Goal: Find specific page/section: Find specific page/section

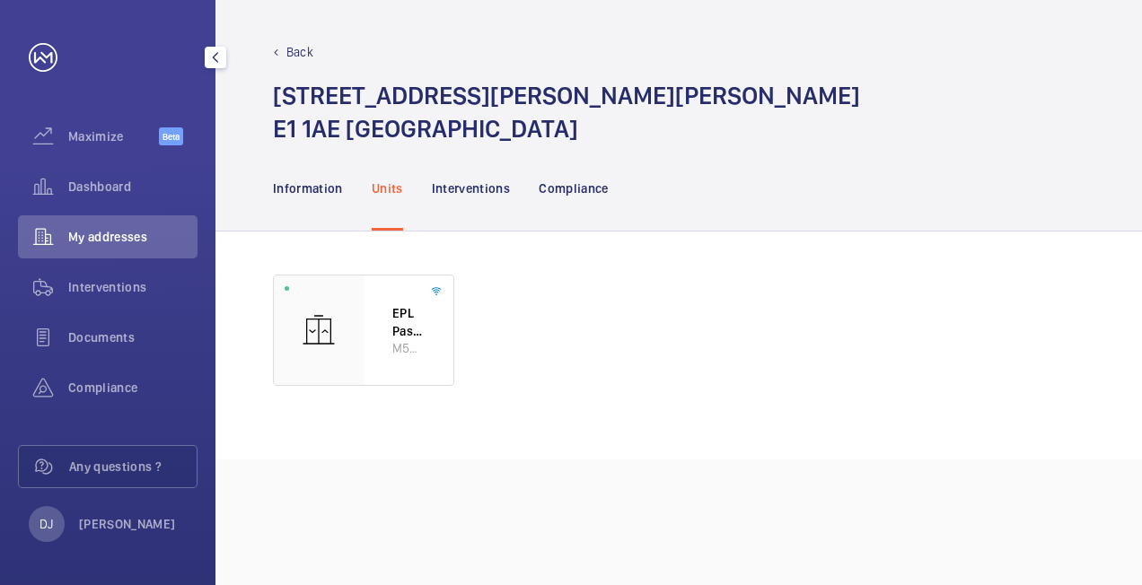
click at [126, 194] on span "Dashboard" at bounding box center [132, 187] width 129 height 18
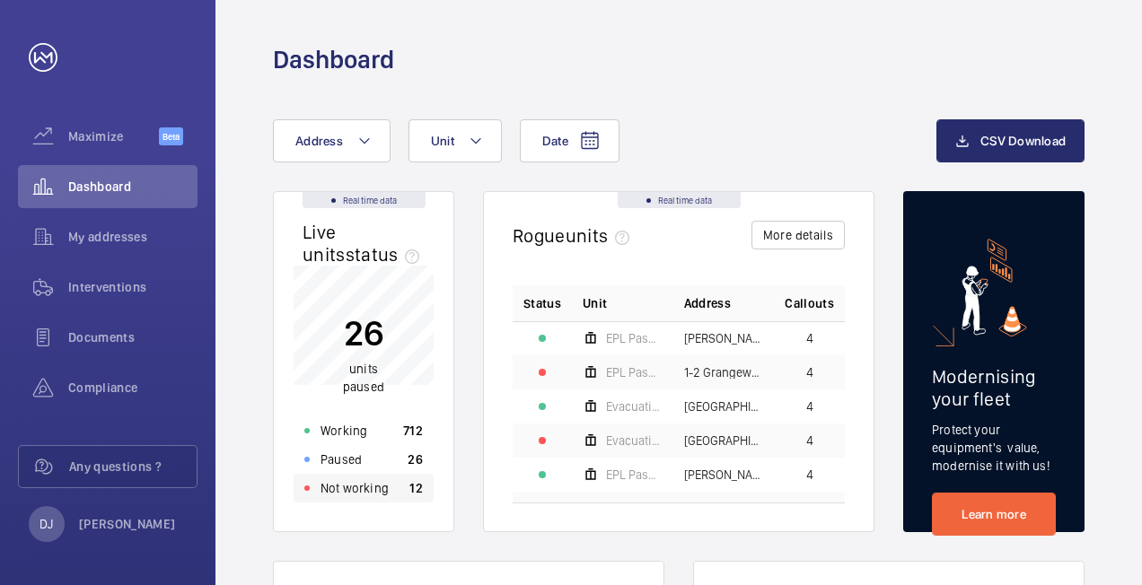
click at [410, 479] on p "12" at bounding box center [415, 488] width 13 height 18
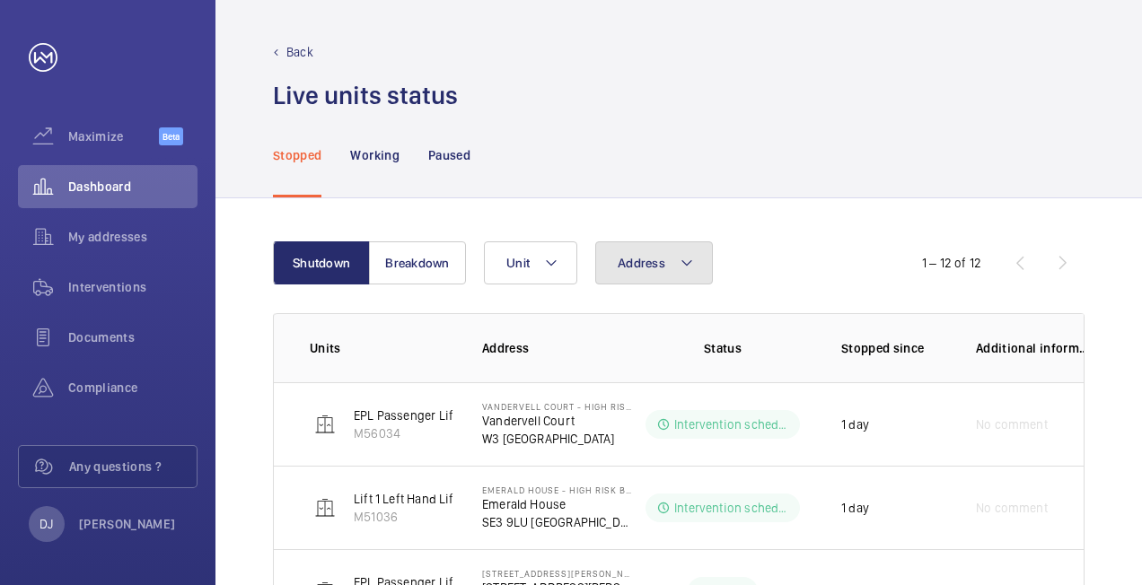
click at [674, 259] on button "Address" at bounding box center [654, 263] width 118 height 43
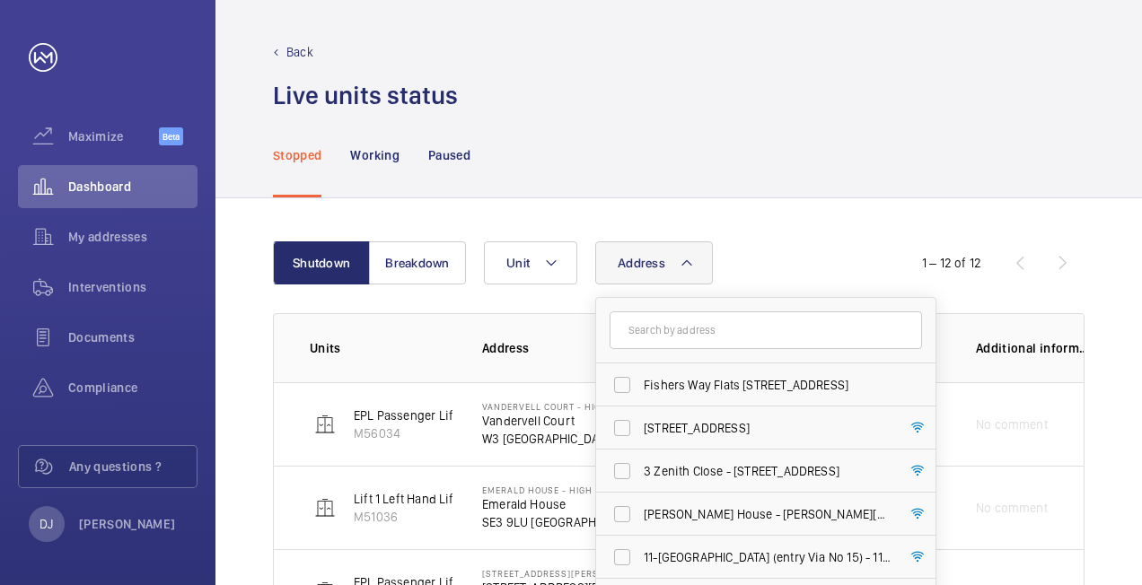
click at [724, 321] on input "text" at bounding box center [766, 331] width 312 height 38
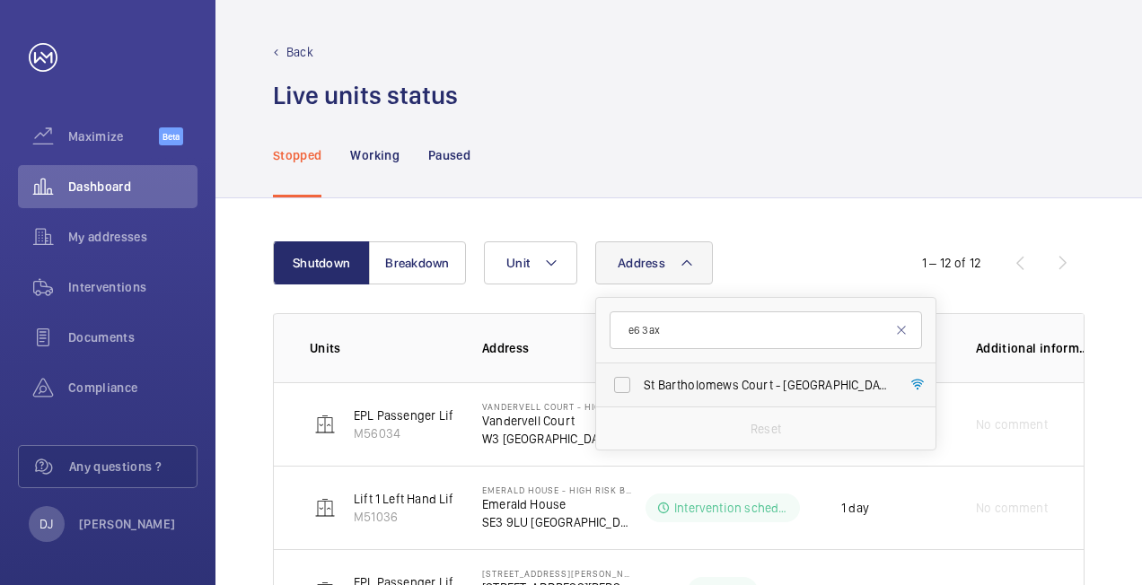
type input "e6 3ax"
click at [711, 383] on span "St Bartholomews Court - [GEOGRAPHIC_DATA]" at bounding box center [767, 385] width 247 height 18
click at [640, 383] on input "St Bartholomews Court - [GEOGRAPHIC_DATA]" at bounding box center [622, 385] width 36 height 36
checkbox input "true"
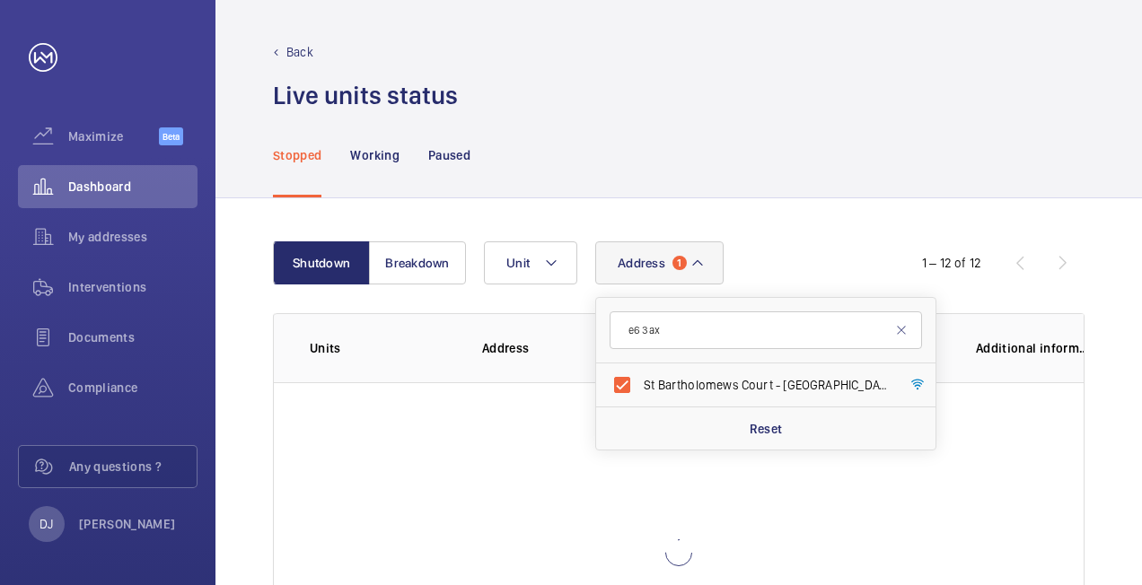
click at [798, 251] on div "Address [STREET_ADDRESS] Reset Unit" at bounding box center [676, 263] width 385 height 43
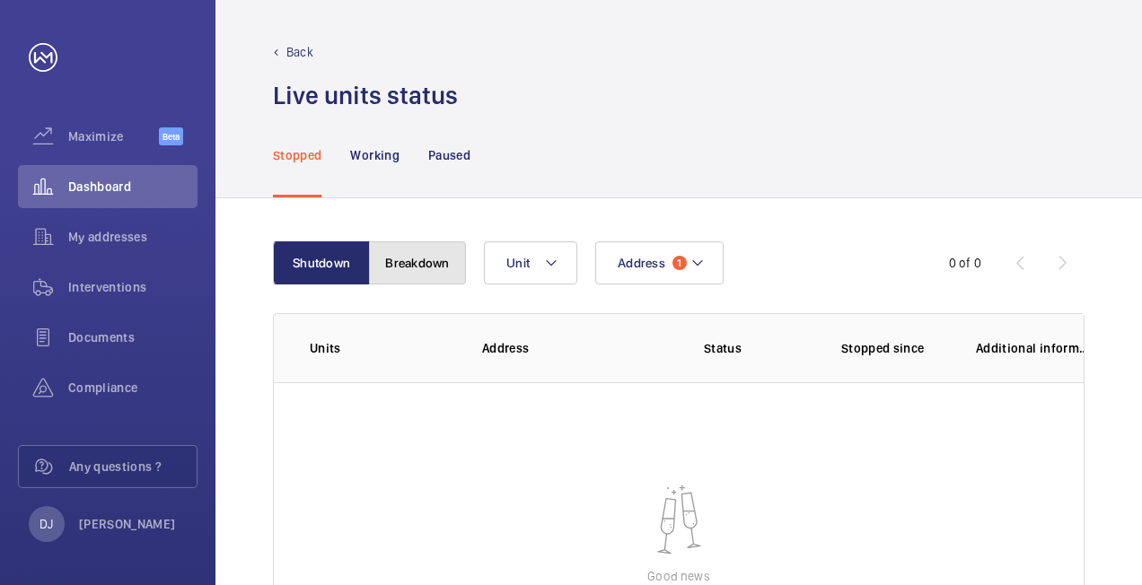
click at [415, 256] on button "Breakdown" at bounding box center [417, 263] width 97 height 43
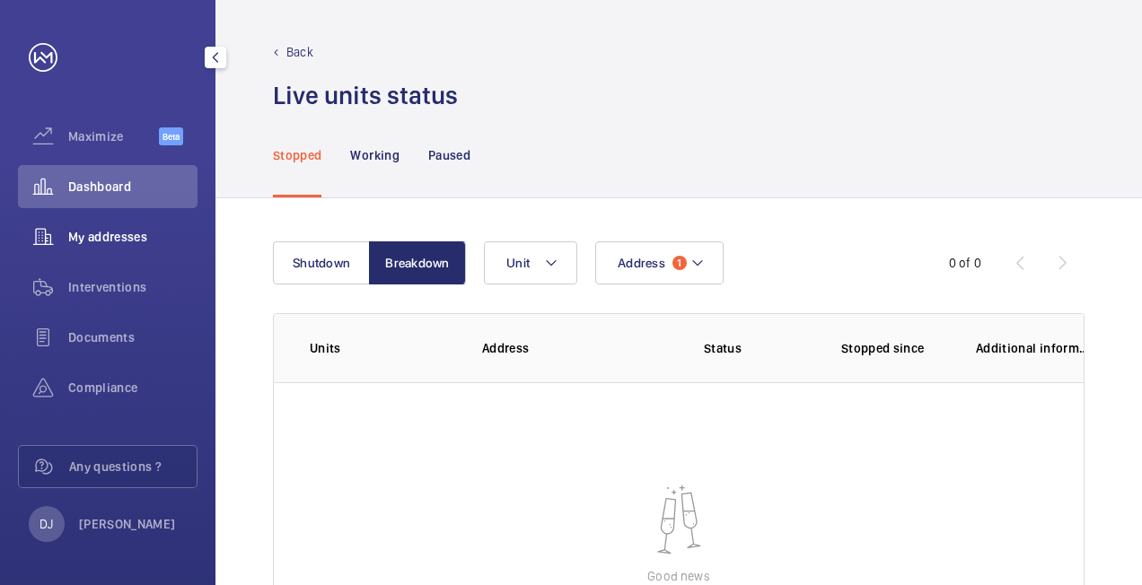
click at [132, 228] on span "My addresses" at bounding box center [132, 237] width 129 height 18
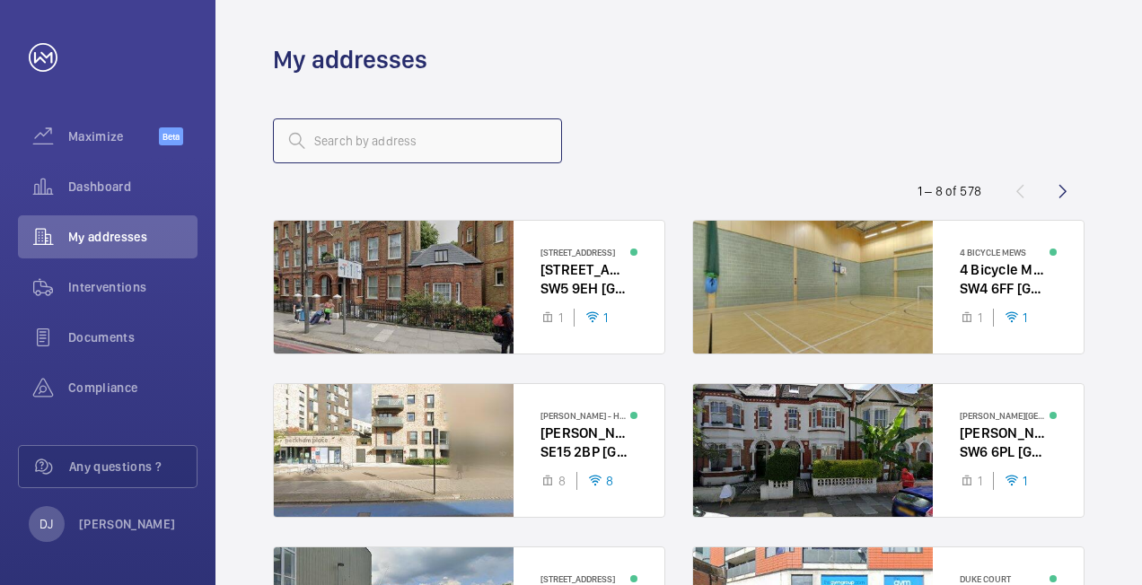
click at [454, 140] on input "text" at bounding box center [417, 141] width 289 height 45
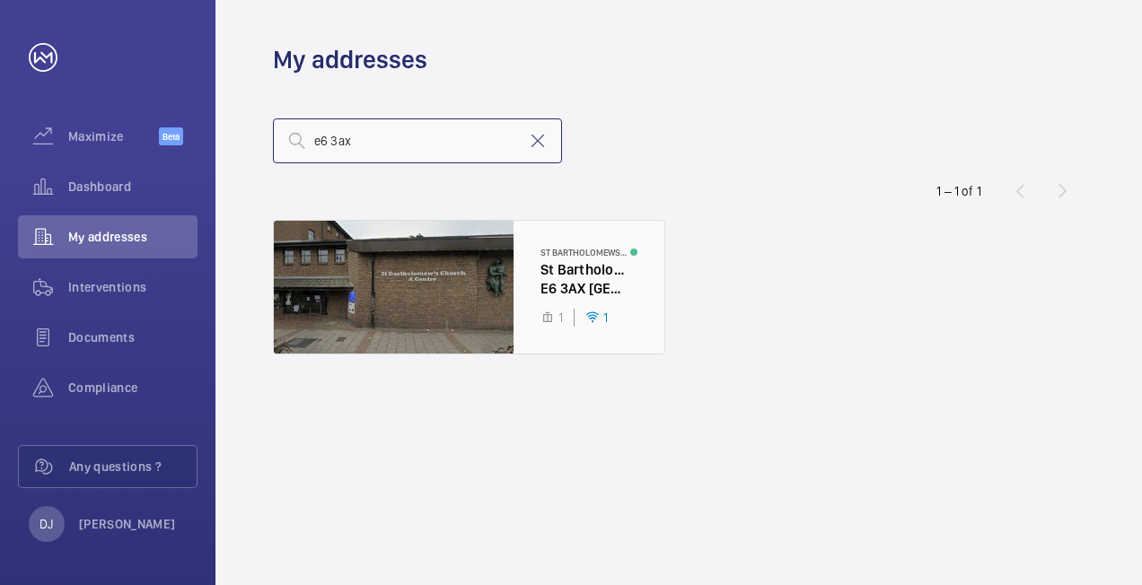
type input "e6 3ax"
click at [516, 278] on div at bounding box center [469, 287] width 391 height 133
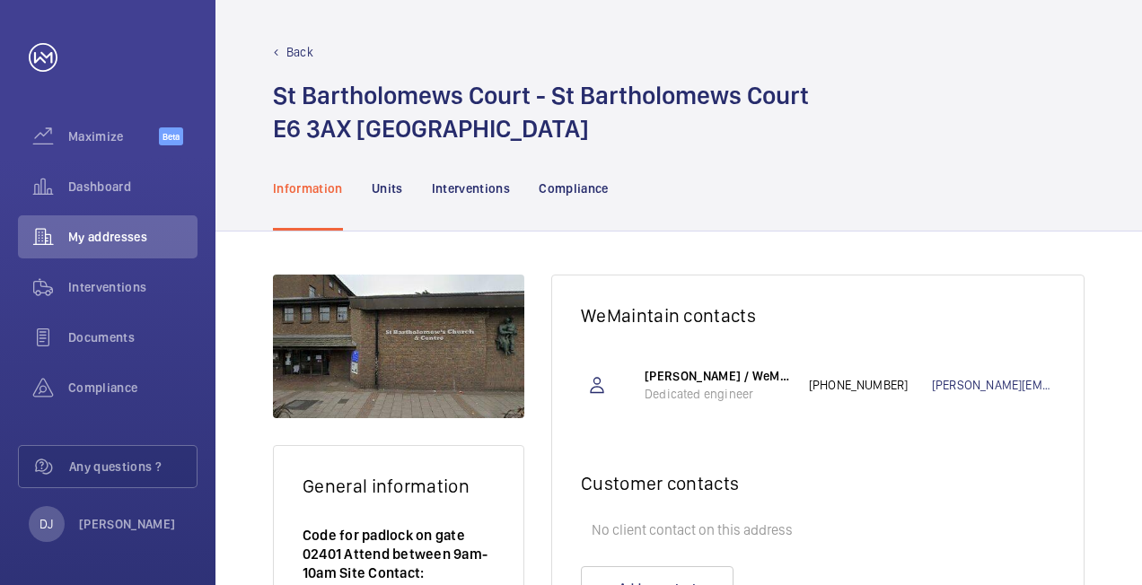
click at [368, 187] on nav "Information Units Interventions Compliance" at bounding box center [441, 187] width 336 height 85
click at [395, 186] on p "Units" at bounding box center [387, 189] width 31 height 18
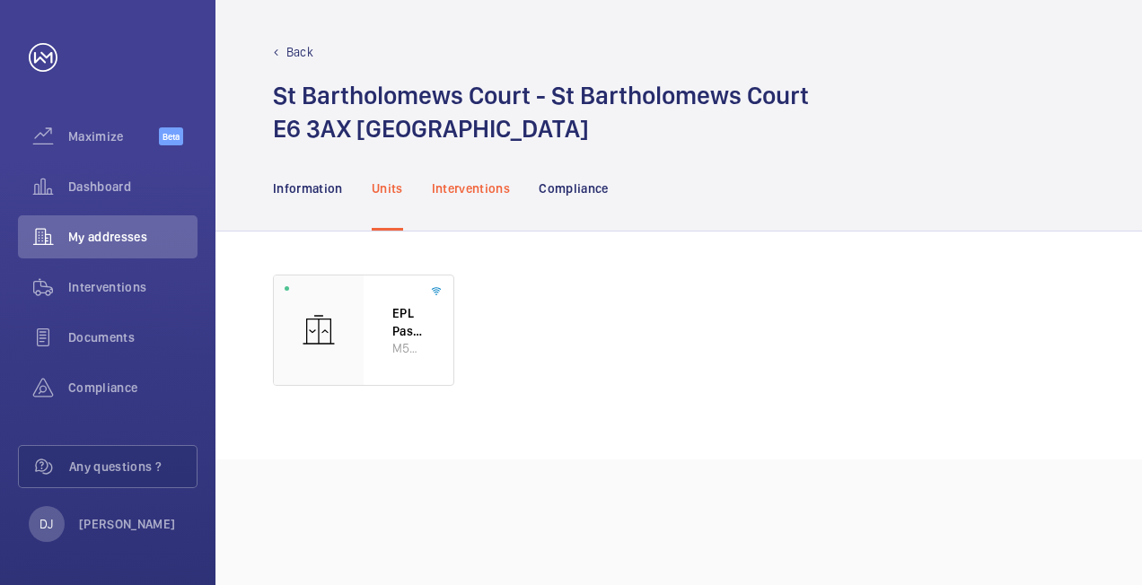
click at [482, 184] on p "Interventions" at bounding box center [471, 189] width 79 height 18
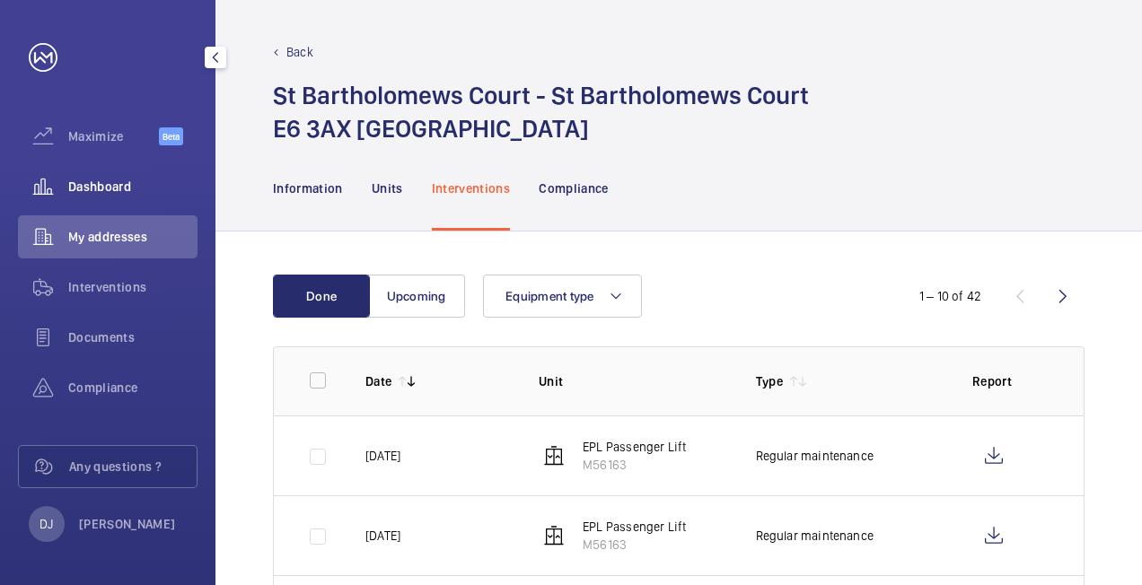
click at [137, 192] on span "Dashboard" at bounding box center [132, 187] width 129 height 18
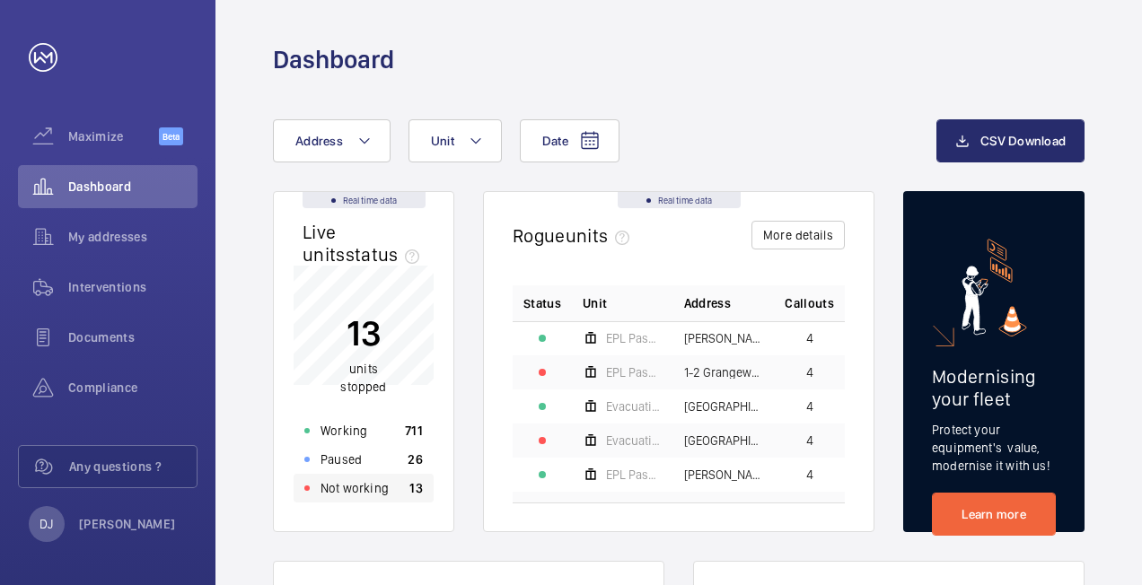
click at [388, 497] on div "Not working 13" at bounding box center [364, 488] width 140 height 29
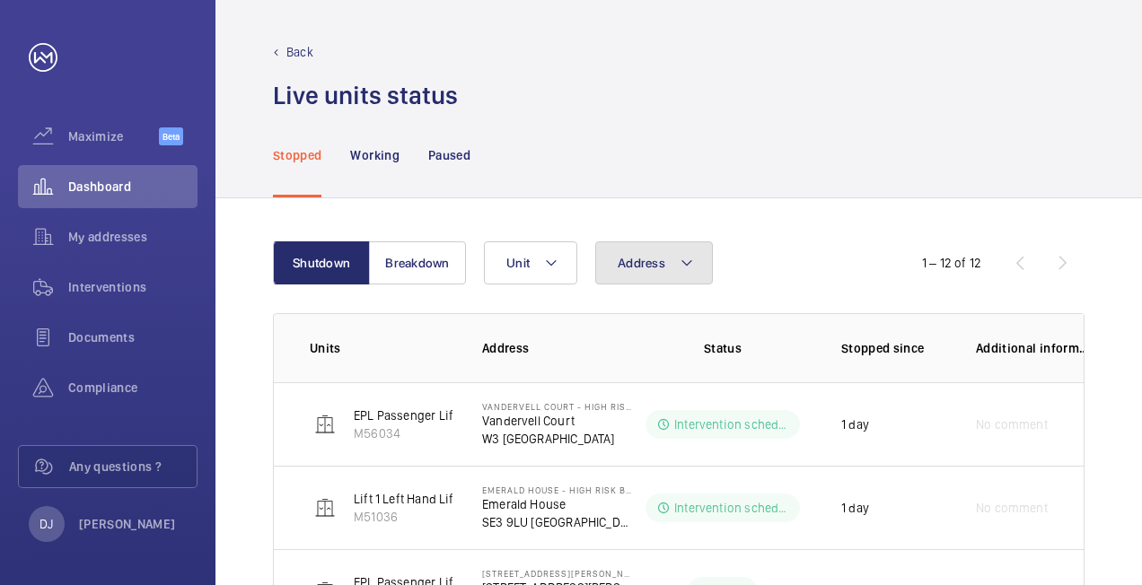
click at [633, 277] on button "Address" at bounding box center [654, 263] width 118 height 43
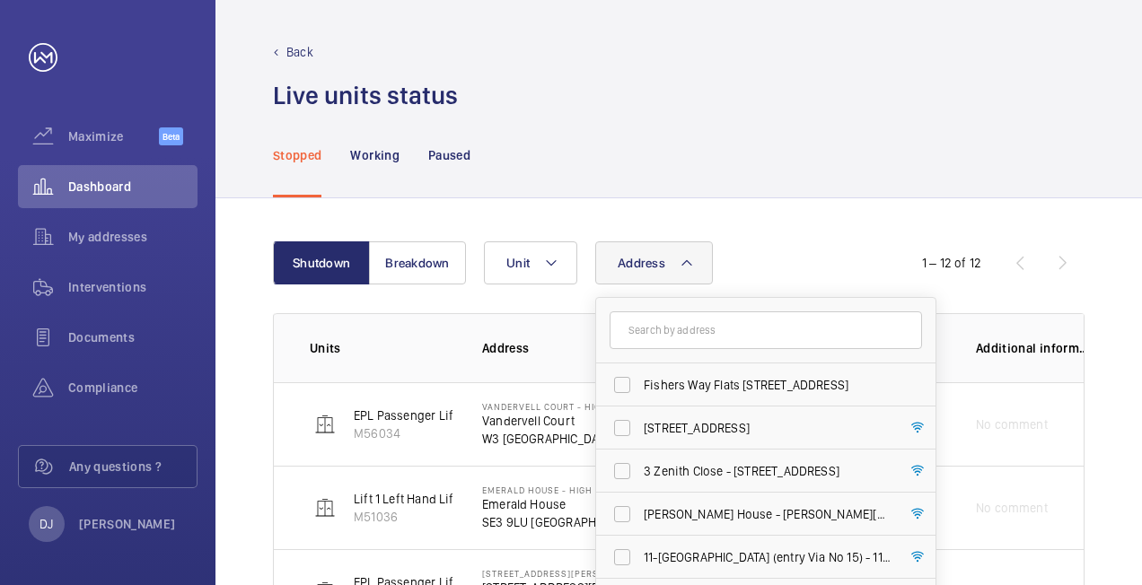
click at [675, 325] on input "text" at bounding box center [766, 331] width 312 height 38
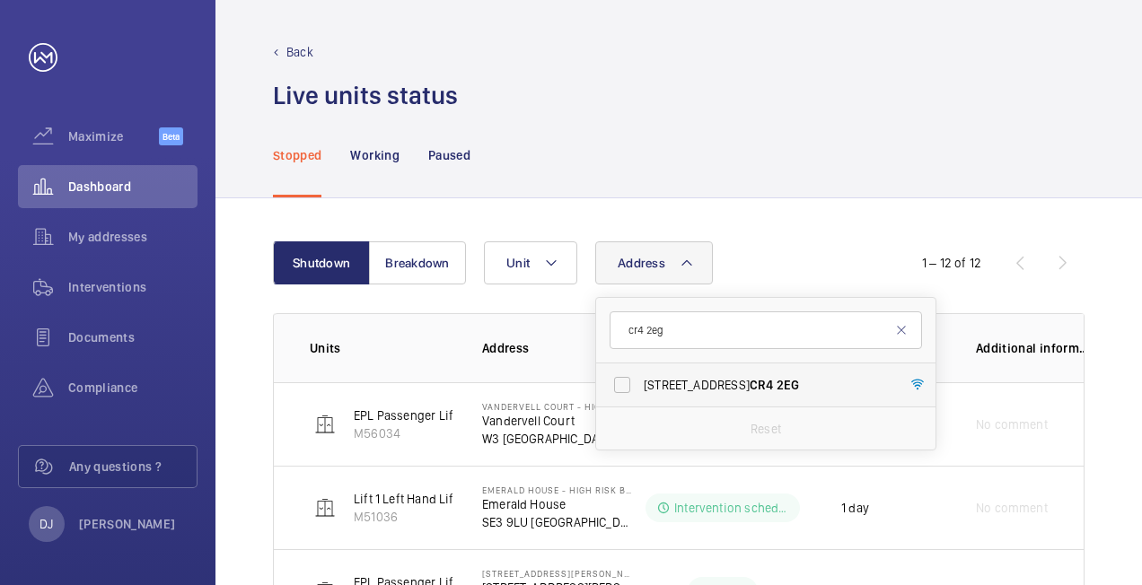
type input "cr4 2eg"
click at [696, 388] on span "[STREET_ADDRESS]" at bounding box center [767, 385] width 247 height 18
click at [640, 388] on input "[STREET_ADDRESS]" at bounding box center [622, 385] width 36 height 36
checkbox input "true"
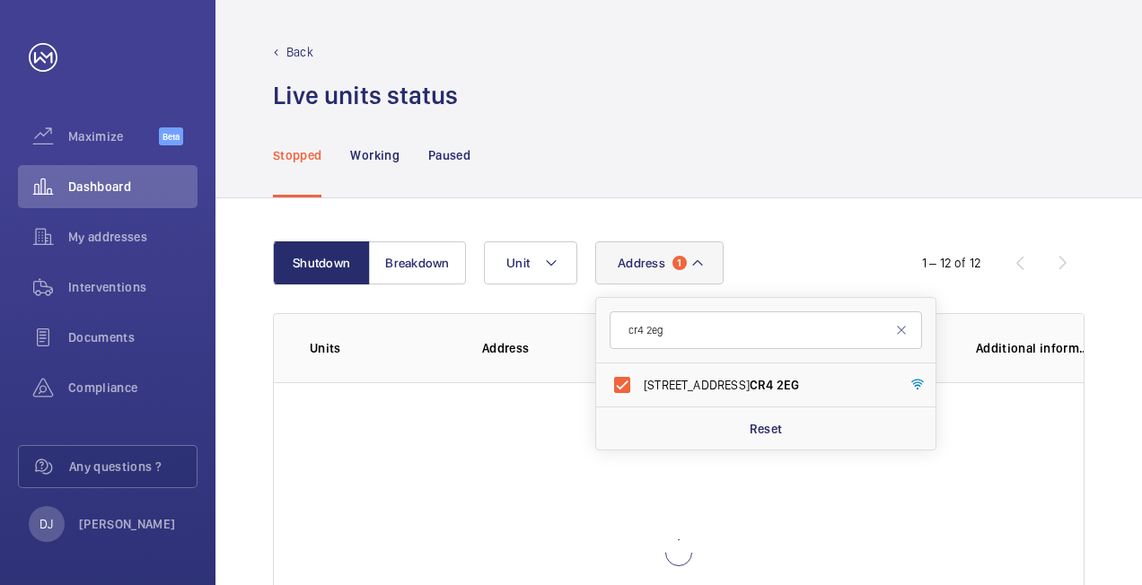
click at [828, 203] on div "Shutdown Breakdown Address [STREET_ADDRESS] Reset Unit 1 – 12 of 12 Units Addre…" at bounding box center [678, 482] width 927 height 568
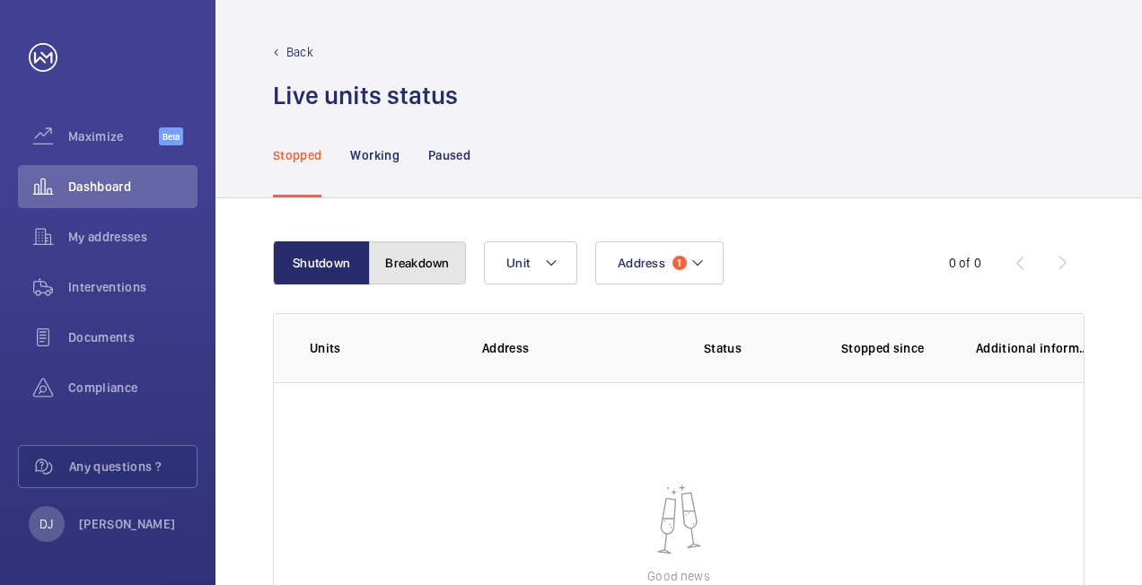
click at [400, 275] on button "Breakdown" at bounding box center [417, 263] width 97 height 43
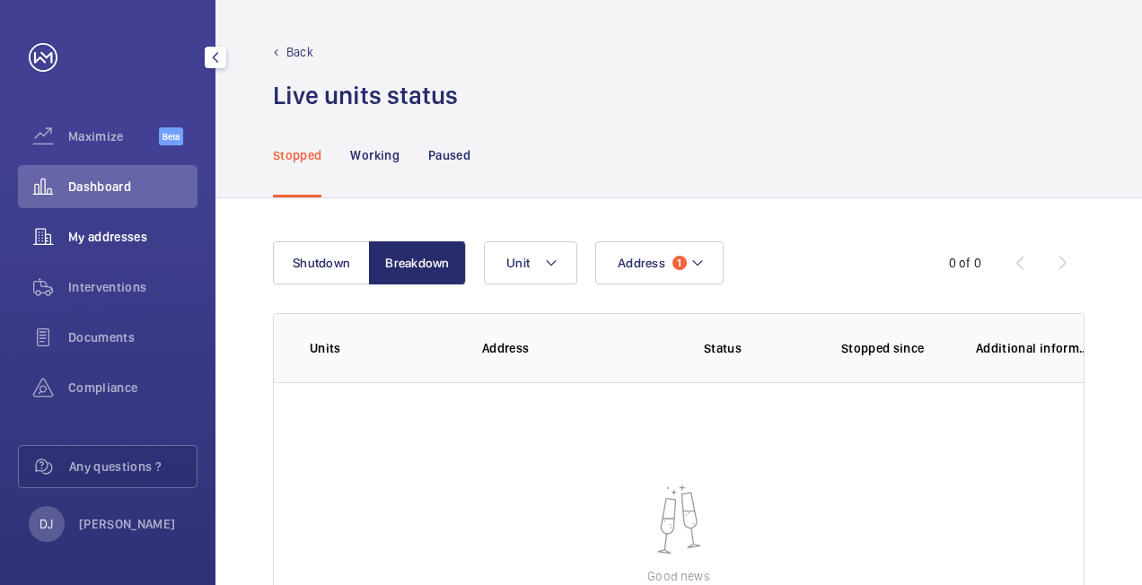
click at [127, 237] on span "My addresses" at bounding box center [132, 237] width 129 height 18
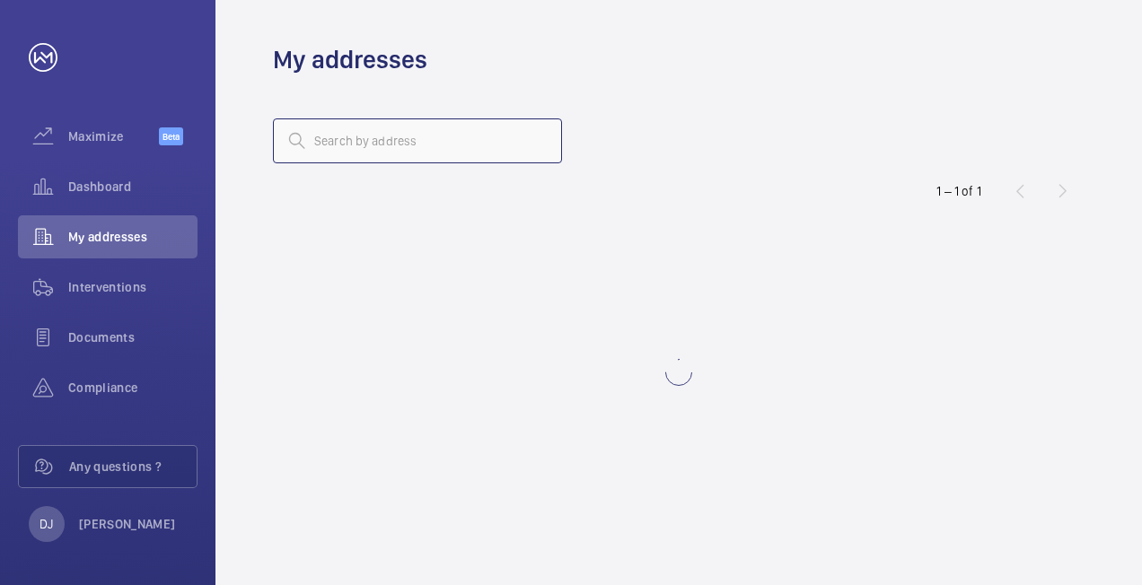
click at [478, 145] on input "text" at bounding box center [417, 141] width 289 height 45
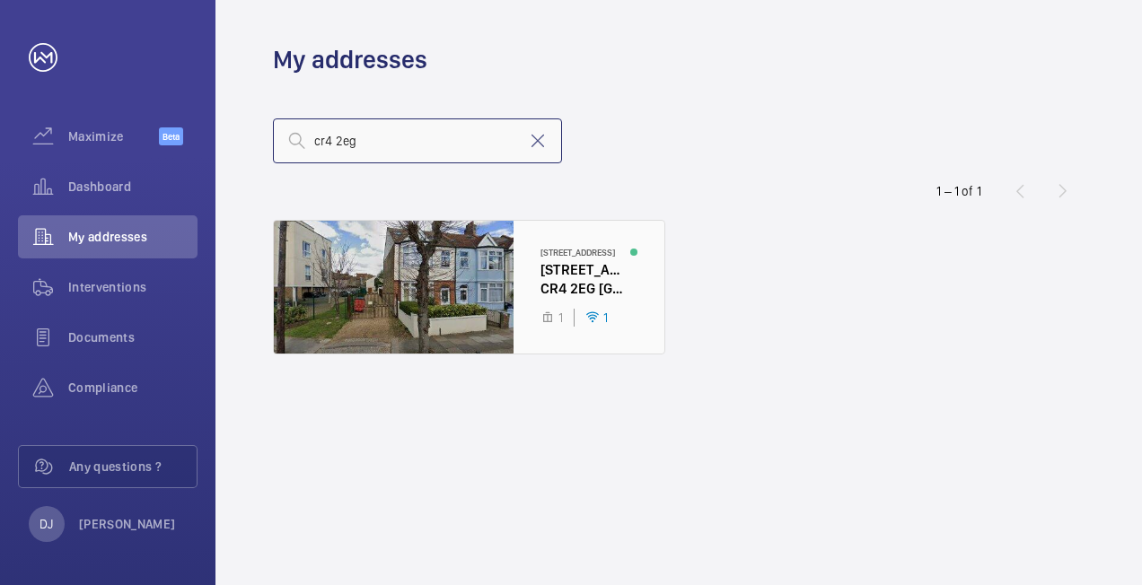
type input "cr4 2eg"
click at [544, 271] on div at bounding box center [469, 287] width 391 height 133
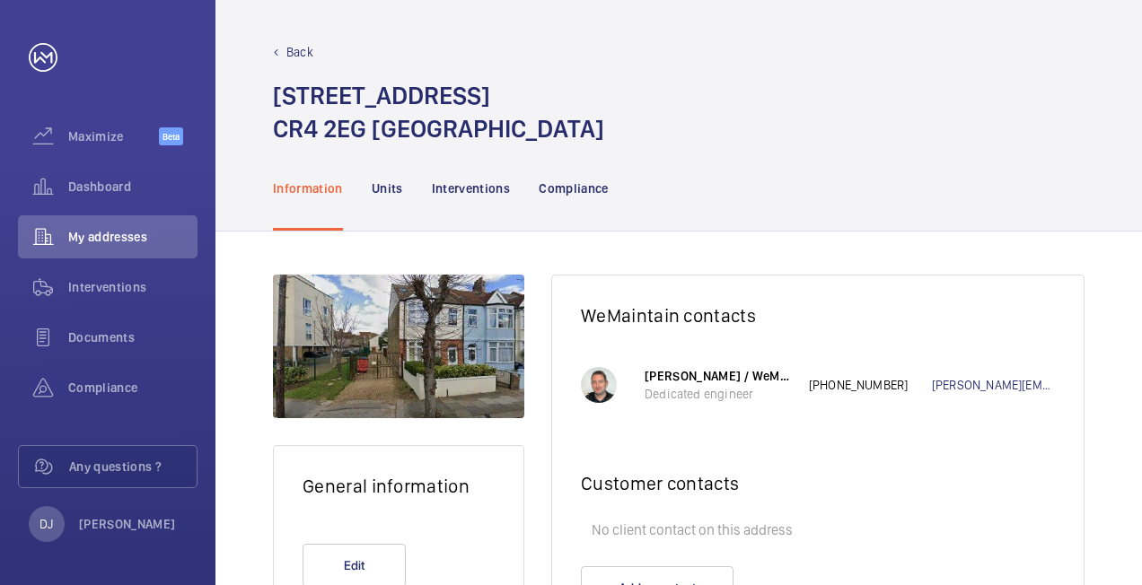
click at [402, 183] on nav "Information Units Interventions Compliance" at bounding box center [441, 187] width 336 height 85
click at [400, 184] on p "Units" at bounding box center [387, 189] width 31 height 18
